Goal: Information Seeking & Learning: Learn about a topic

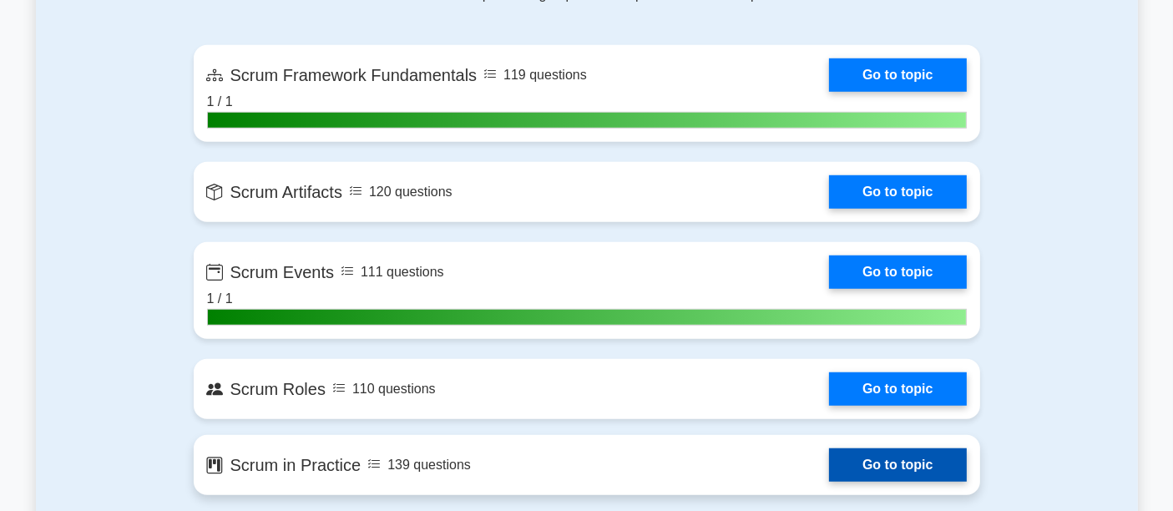
scroll to position [1171, 0]
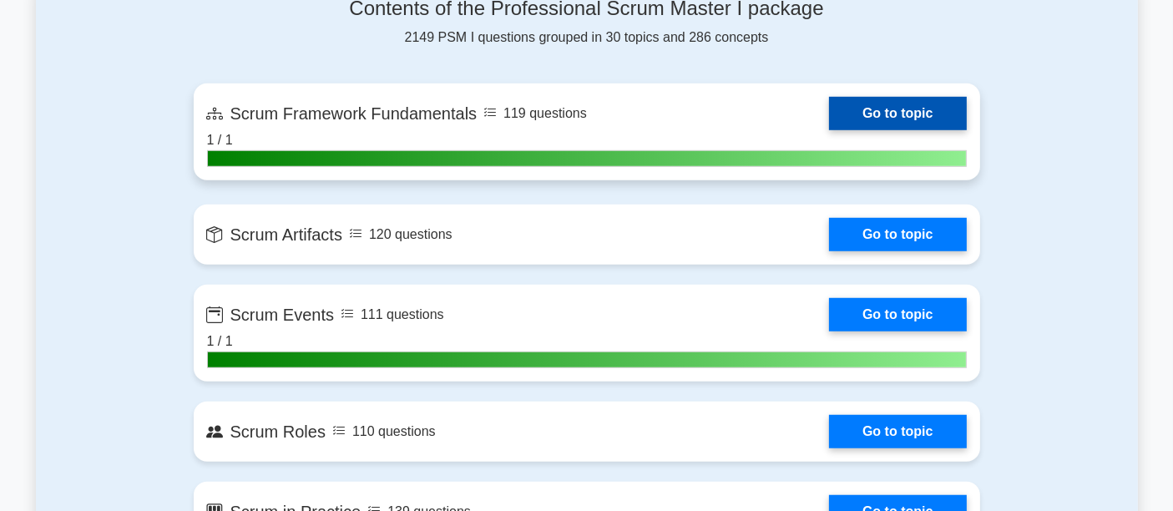
click at [878, 97] on link "Go to topic" at bounding box center [897, 113] width 137 height 33
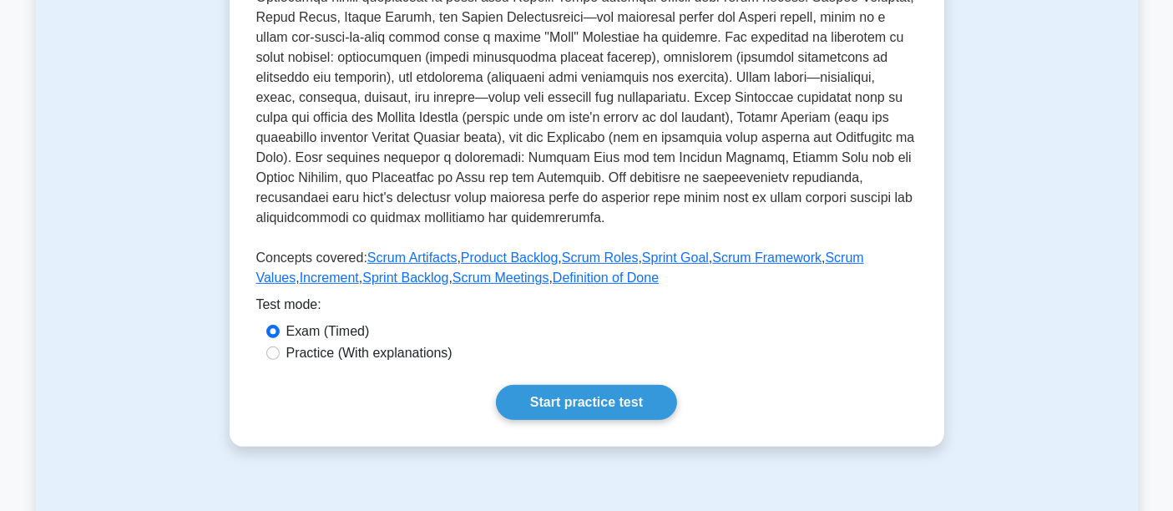
scroll to position [570, 0]
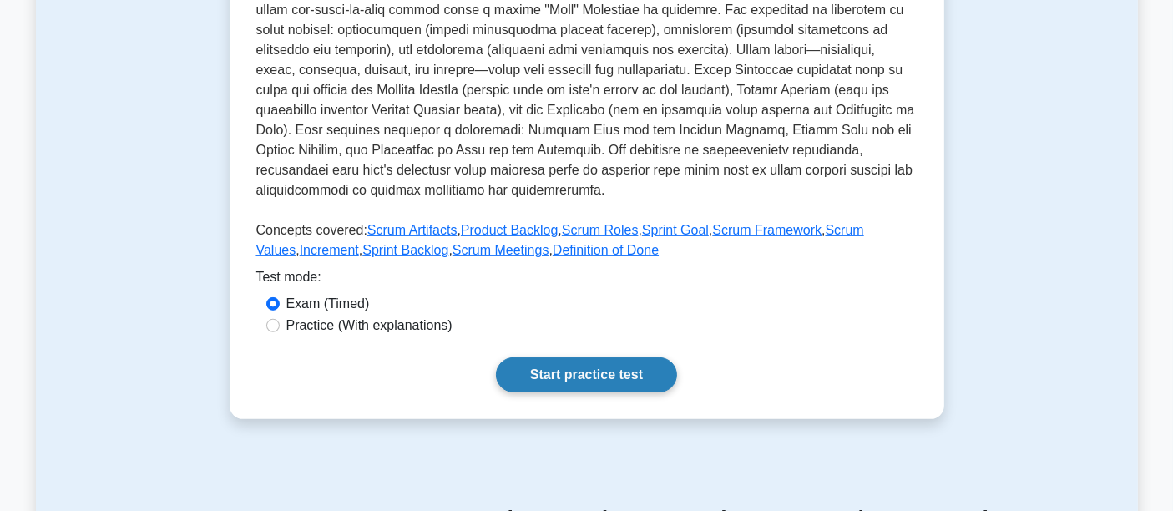
click at [658, 370] on link "Start practice test" at bounding box center [586, 374] width 181 height 35
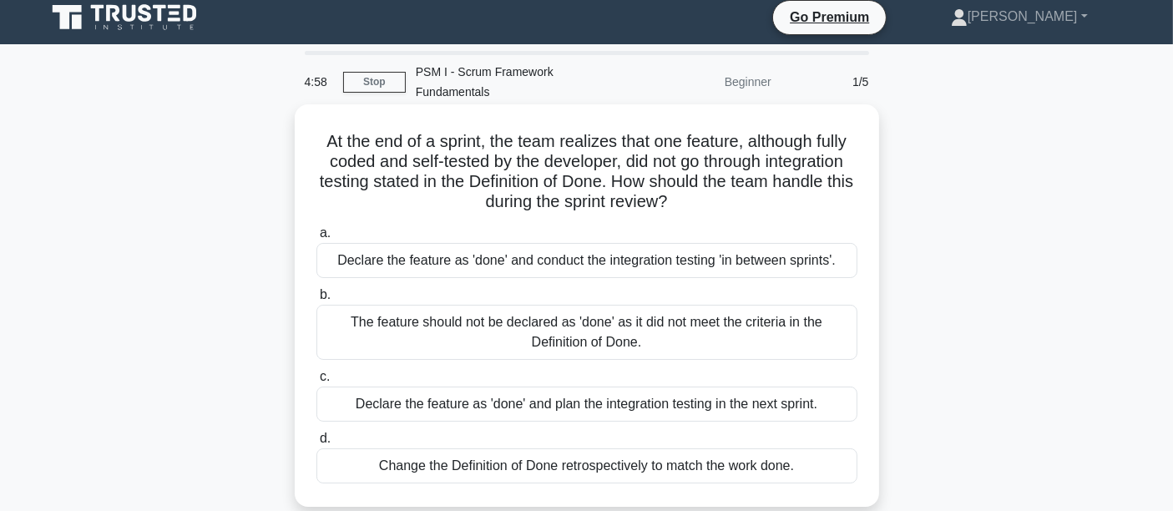
scroll to position [8, 0]
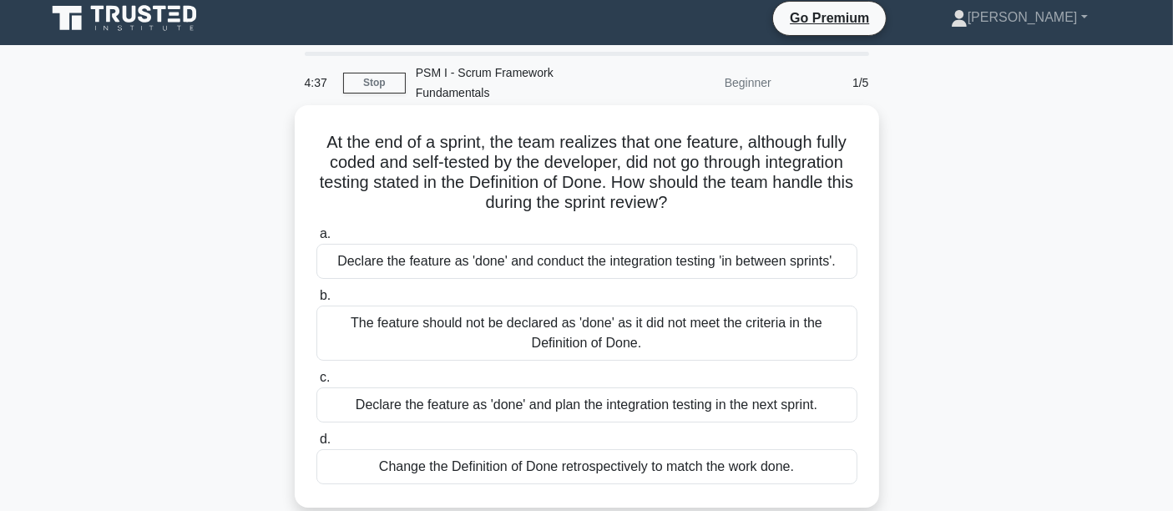
click at [534, 324] on div "The feature should not be declared as 'done' as it did not meet the criteria in…" at bounding box center [586, 333] width 541 height 55
click at [316, 301] on input "b. The feature should not be declared as 'done' as it did not meet the criteria…" at bounding box center [316, 296] width 0 height 11
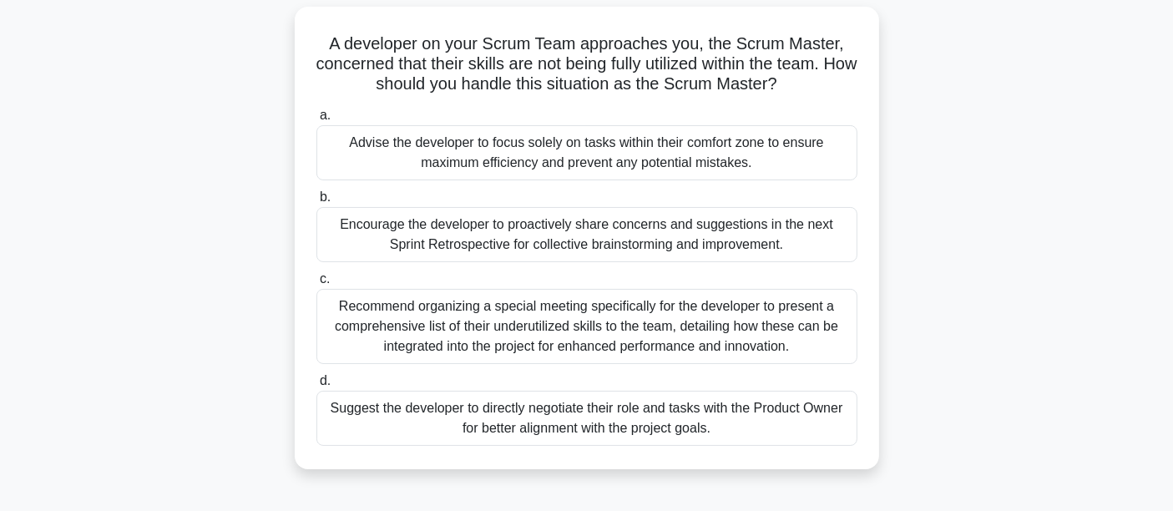
scroll to position [119, 0]
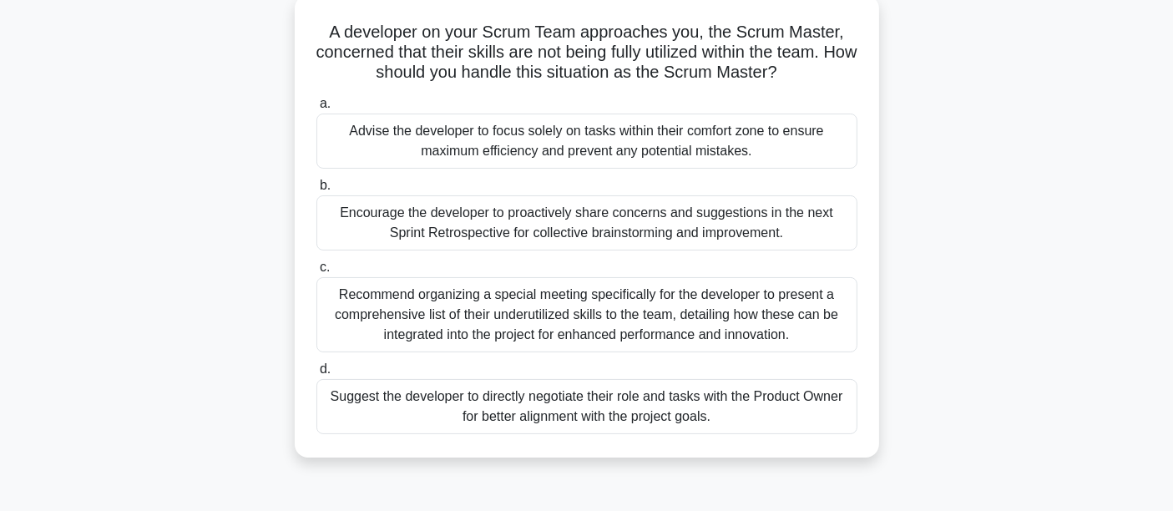
click at [487, 198] on div "Encourage the developer to proactively share concerns and suggestions in the ne…" at bounding box center [586, 222] width 541 height 55
click at [316, 191] on input "b. Encourage the developer to proactively share concerns and suggestions in the…" at bounding box center [316, 185] width 0 height 11
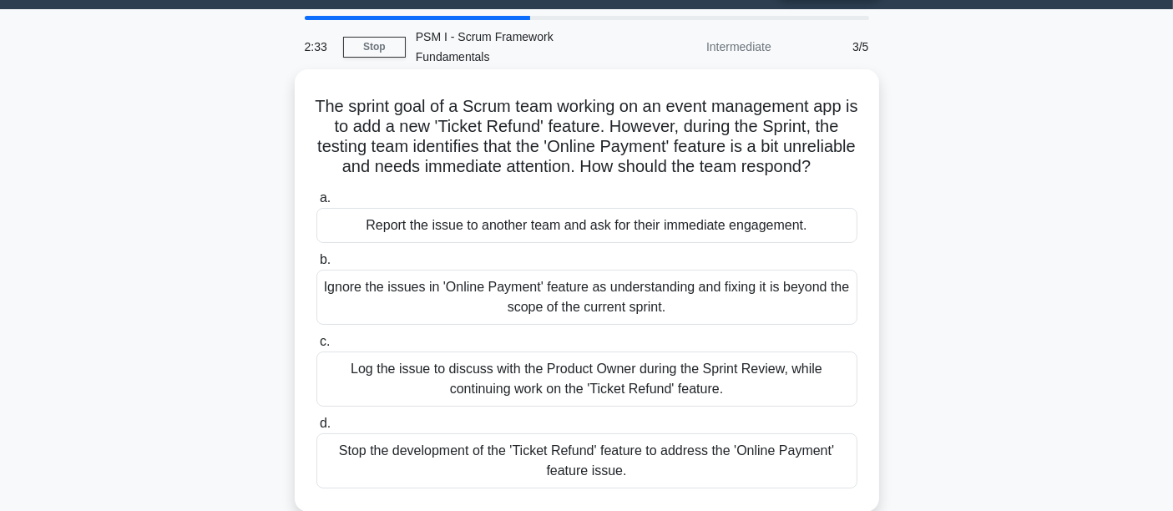
scroll to position [46, 0]
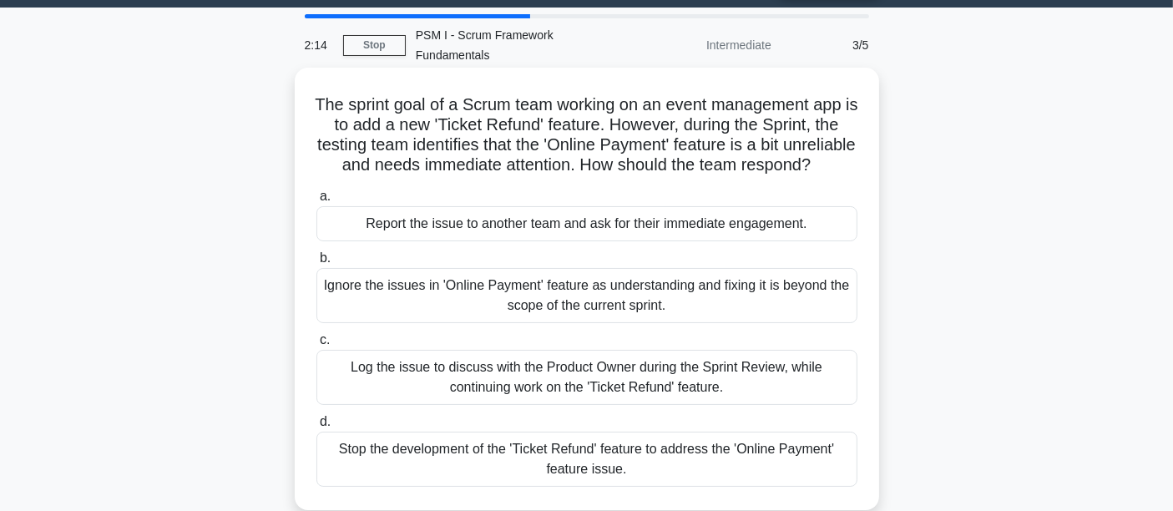
click at [512, 372] on div "Log the issue to discuss with the Product Owner during the Sprint Review, while…" at bounding box center [586, 377] width 541 height 55
click at [316, 346] on input "c. Log the issue to discuss with the Product Owner during the Sprint Review, wh…" at bounding box center [316, 340] width 0 height 11
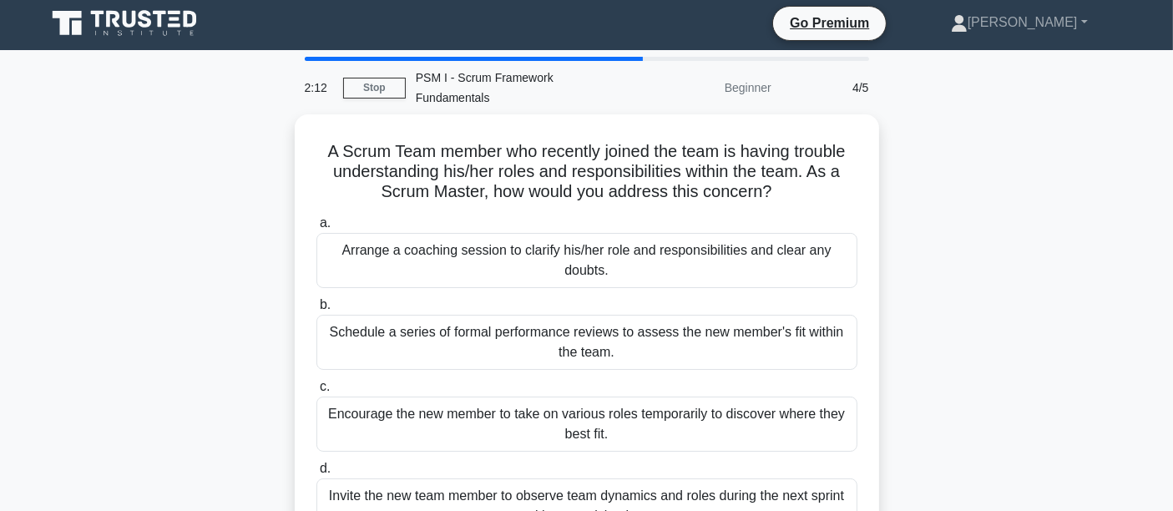
scroll to position [0, 0]
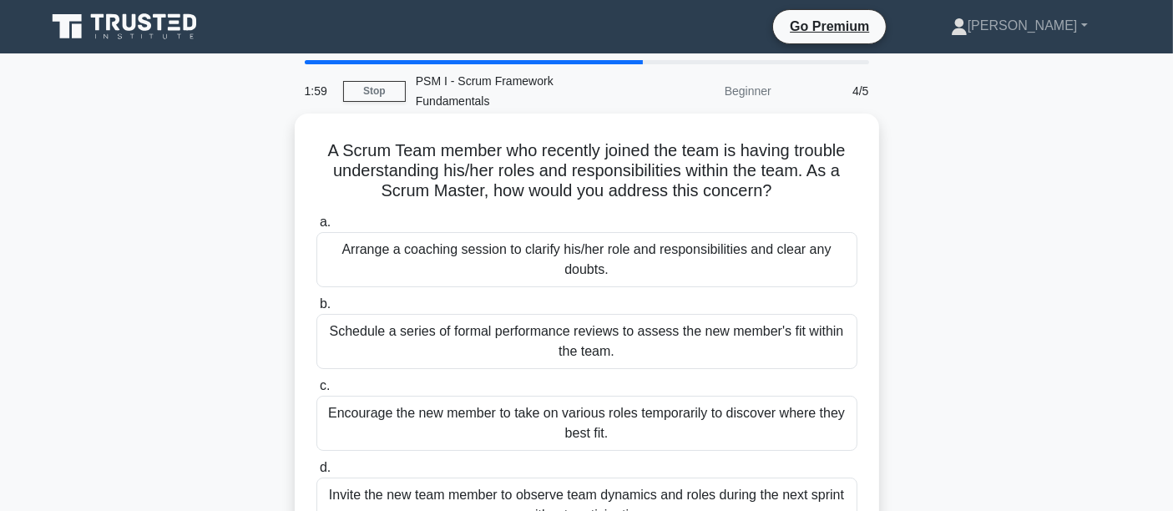
click at [519, 254] on div "Arrange a coaching session to clarify his/her role and responsibilities and cle…" at bounding box center [586, 259] width 541 height 55
click at [316, 228] on input "a. Arrange a coaching session to clarify his/her role and responsibilities and …" at bounding box center [316, 222] width 0 height 11
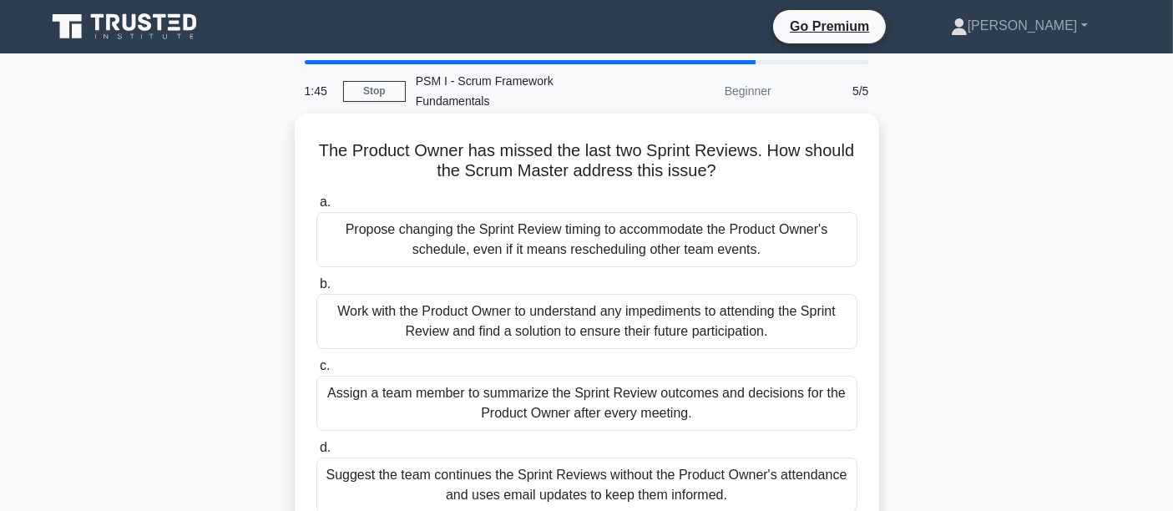
click at [485, 312] on div "Work with the Product Owner to understand any impediments to attending the Spri…" at bounding box center [586, 321] width 541 height 55
click at [316, 290] on input "b. Work with the Product Owner to understand any impediments to attending the S…" at bounding box center [316, 284] width 0 height 11
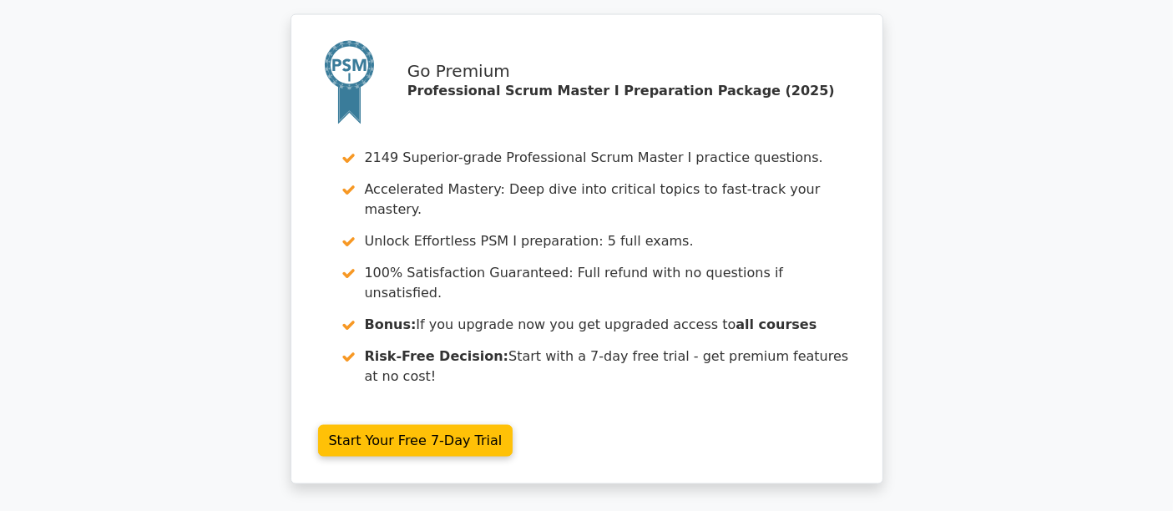
scroll to position [2469, 0]
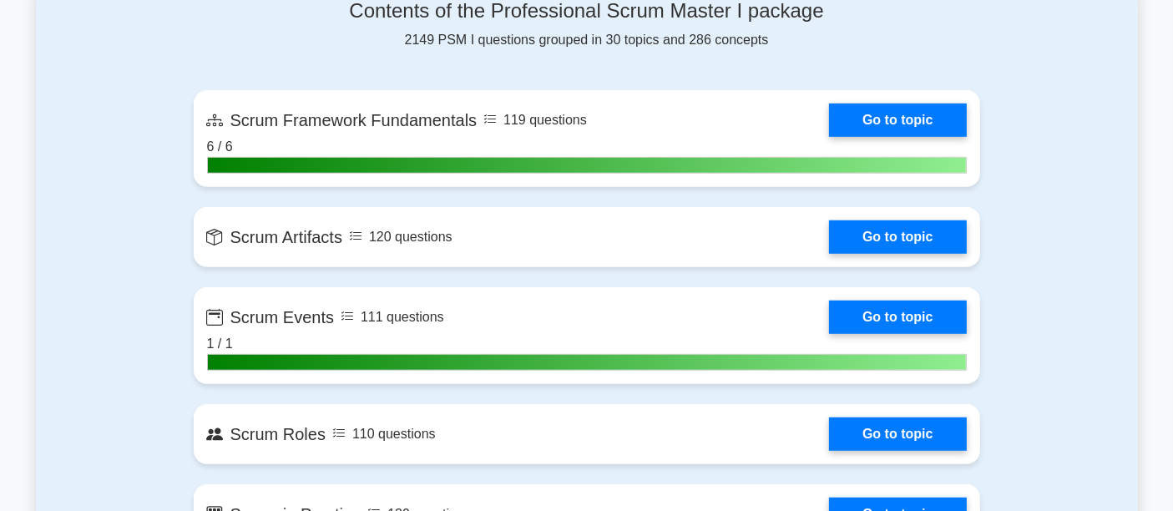
scroll to position [1170, 0]
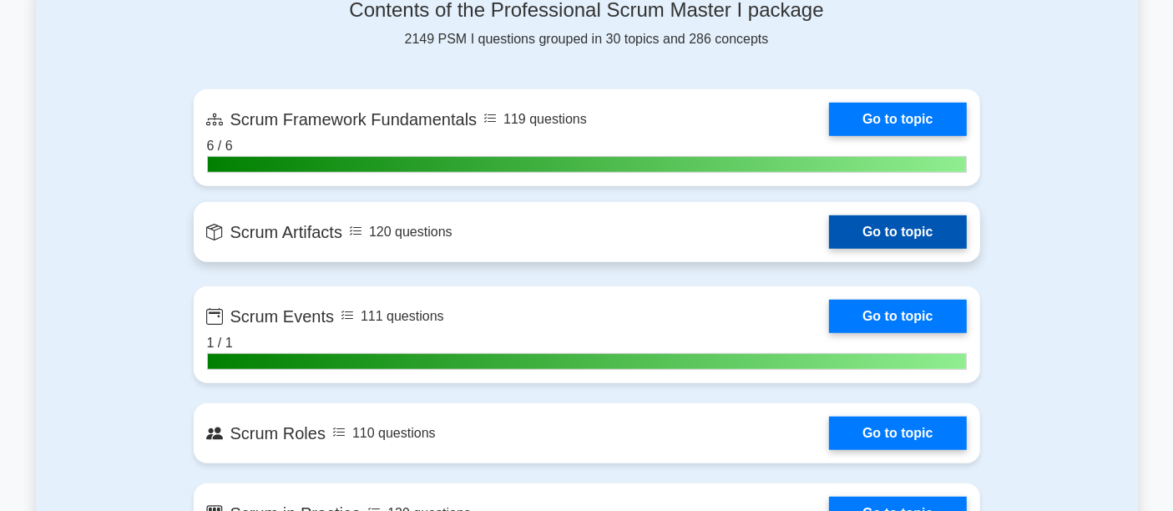
click at [829, 230] on link "Go to topic" at bounding box center [897, 231] width 137 height 33
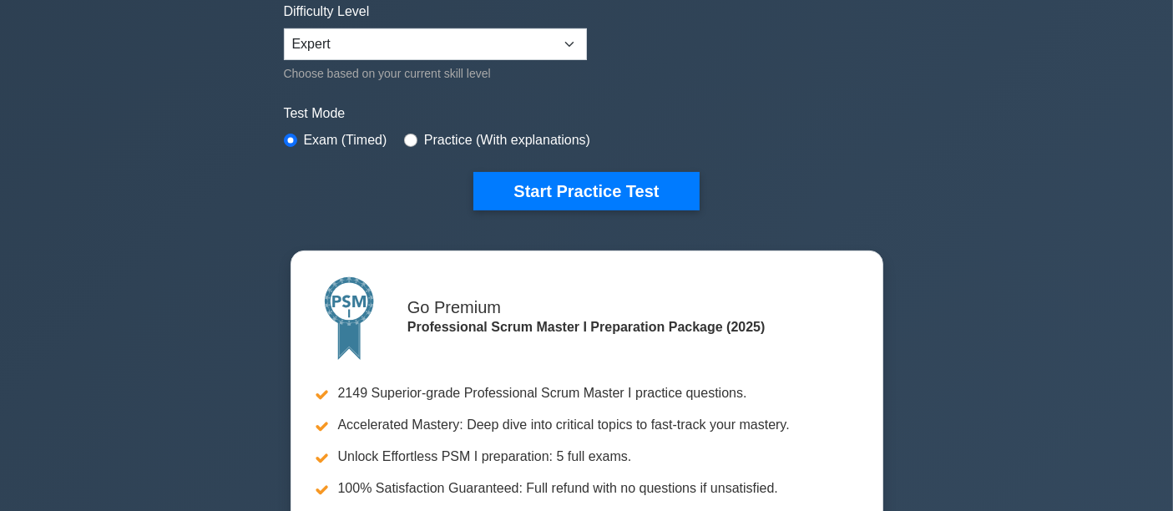
scroll to position [0, 0]
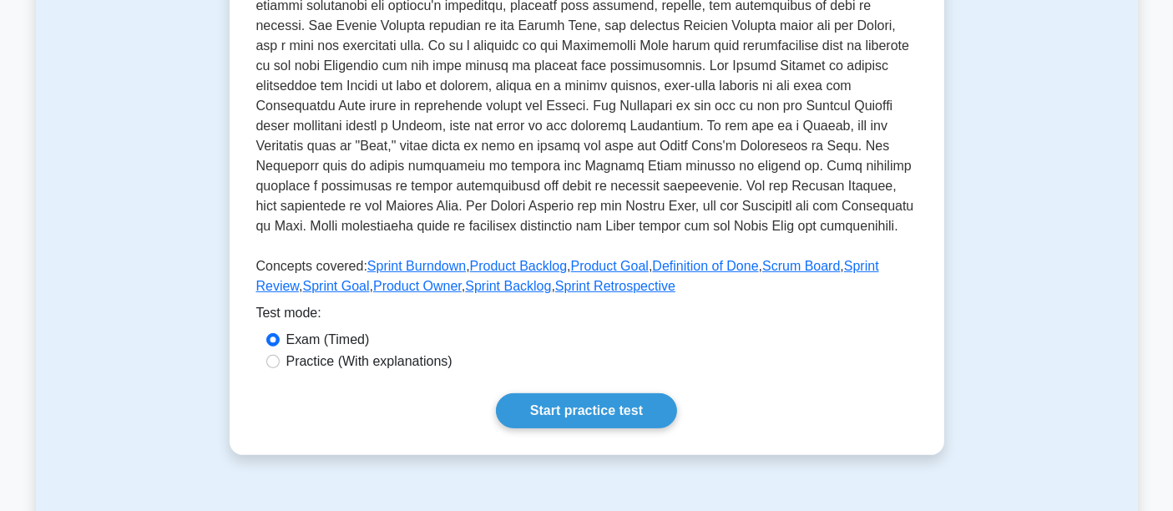
scroll to position [493, 0]
click at [281, 365] on div "Practice (With explanations)" at bounding box center [586, 362] width 641 height 20
click at [271, 361] on input "Practice (With explanations)" at bounding box center [272, 362] width 13 height 13
radio input "true"
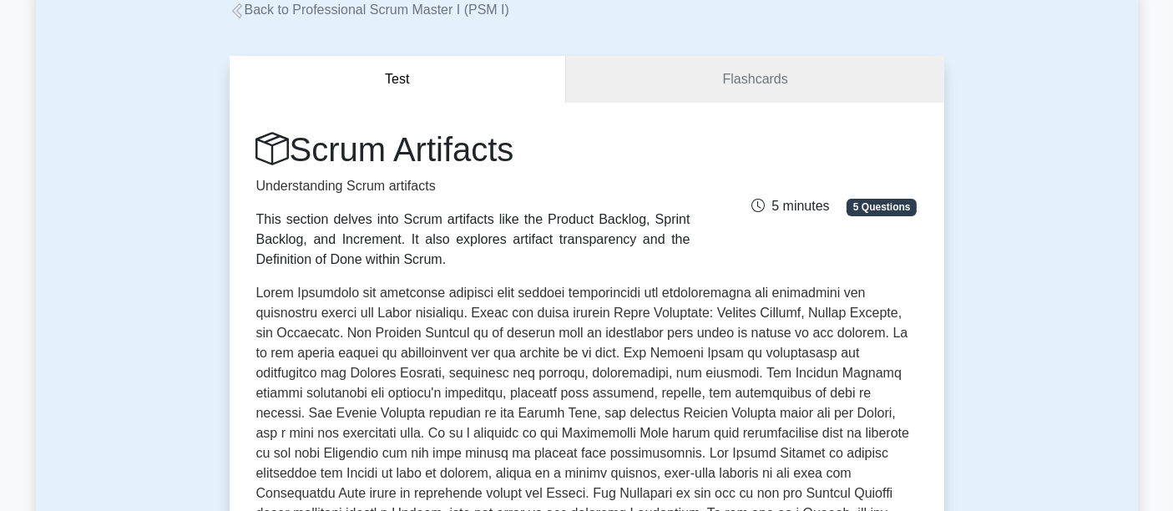
scroll to position [107, 0]
click at [392, 82] on button "Test" at bounding box center [398, 80] width 337 height 48
